Goal: Task Accomplishment & Management: Manage account settings

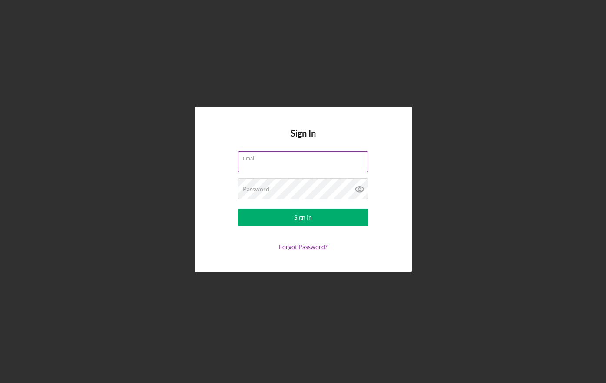
click at [294, 161] on div "Email" at bounding box center [303, 162] width 130 height 22
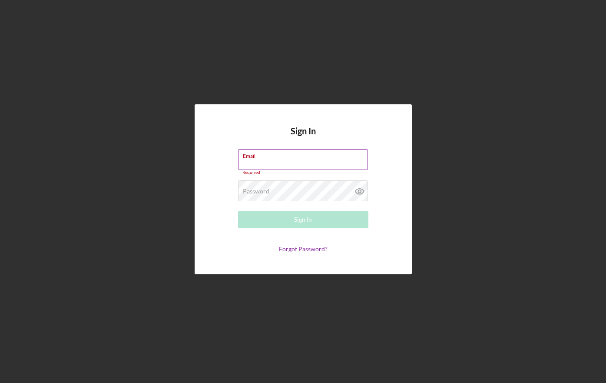
click at [294, 163] on input "Email" at bounding box center [303, 159] width 130 height 21
type input "[PERSON_NAME][EMAIL_ADDRESS][DOMAIN_NAME]"
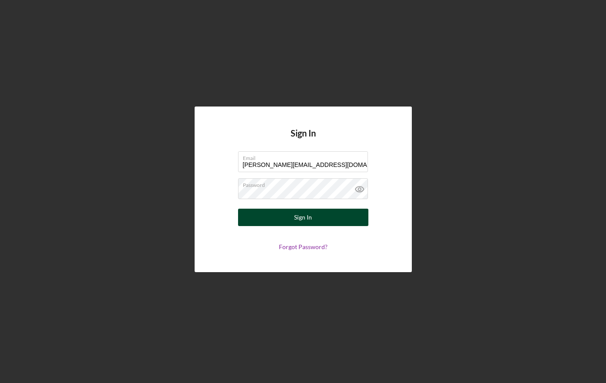
click at [317, 221] on button "Sign In" at bounding box center [303, 216] width 130 height 17
